Goal: Information Seeking & Learning: Learn about a topic

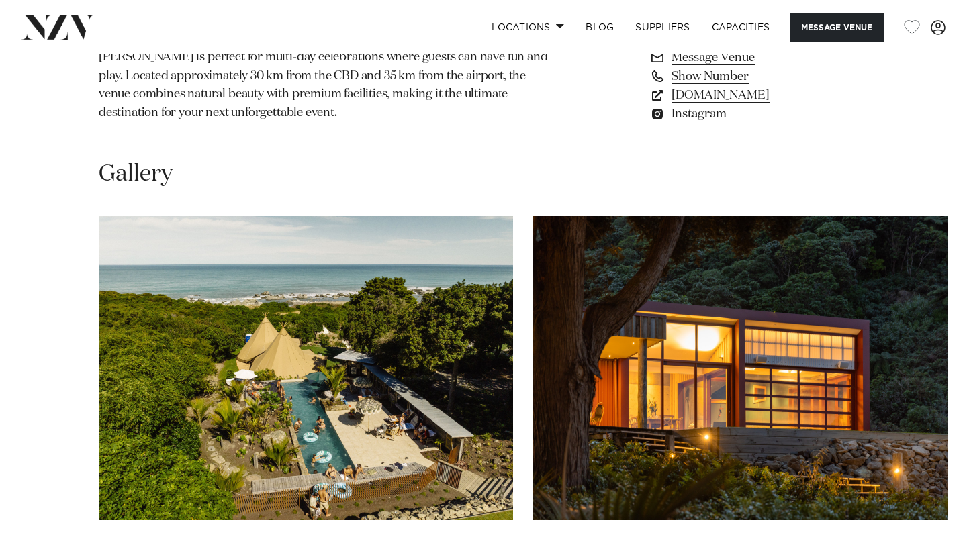
scroll to position [1135, 0]
